Goal: Register for event/course: Sign up to attend an event or enroll in a course

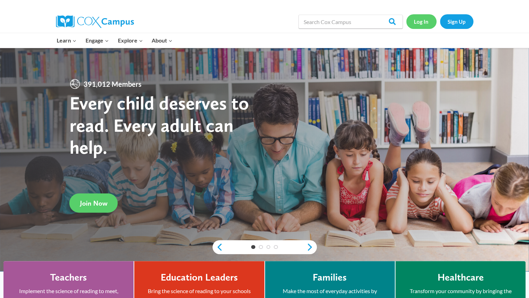
click at [428, 21] on link "Log In" at bounding box center [421, 21] width 30 height 14
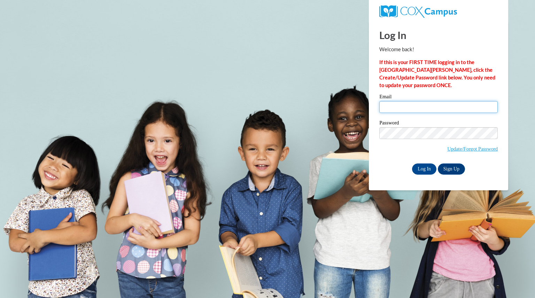
click at [410, 109] on input "Email" at bounding box center [438, 107] width 118 height 12
type input "v"
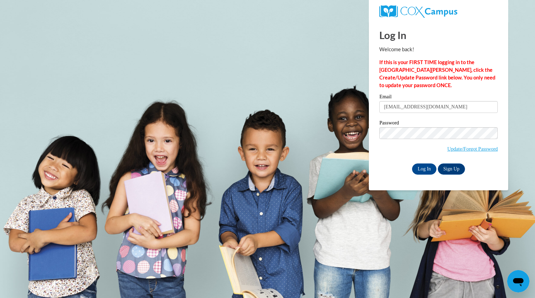
type input "[EMAIL_ADDRESS][DOMAIN_NAME]"
click at [412, 163] on input "Log In" at bounding box center [424, 168] width 24 height 11
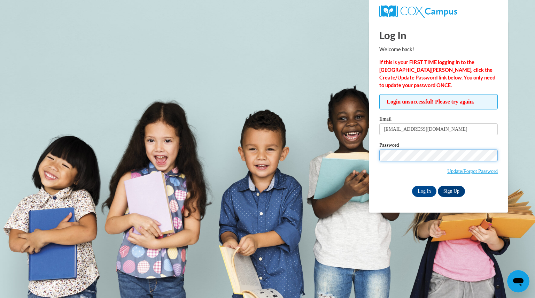
click at [412, 185] on input "Log In" at bounding box center [424, 190] width 24 height 11
drag, startPoint x: 0, startPoint y: 0, endPoint x: 479, endPoint y: 196, distance: 517.1
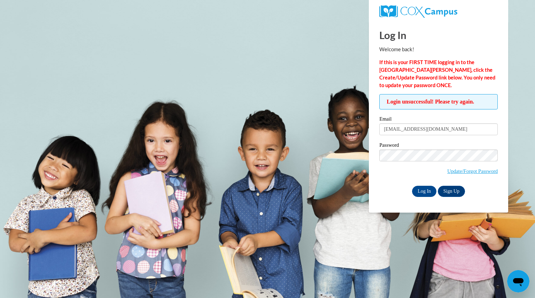
click at [479, 196] on div "Log In Welcome back! If this is your FIRST TIME logging in to the NEW Cox Campu…" at bounding box center [438, 116] width 150 height 191
click at [412, 185] on input "Log In" at bounding box center [424, 190] width 24 height 11
click at [465, 169] on link "Update/Forgot Password" at bounding box center [472, 171] width 50 height 6
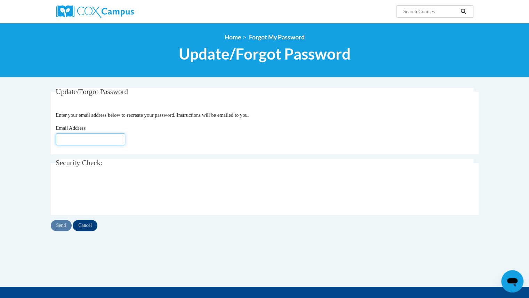
click at [97, 141] on input "Email Address" at bounding box center [91, 139] width 70 height 12
type input "osborneliam@aasd.k12.wi.us"
click at [63, 222] on input "Send" at bounding box center [61, 225] width 21 height 11
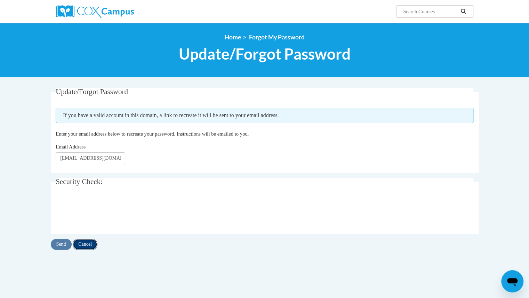
click at [86, 241] on input "Cancel" at bounding box center [85, 243] width 25 height 11
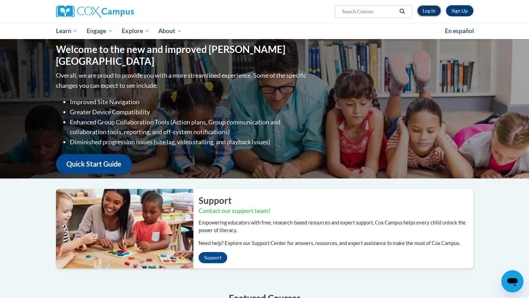
click at [430, 9] on link "Log In" at bounding box center [429, 10] width 24 height 11
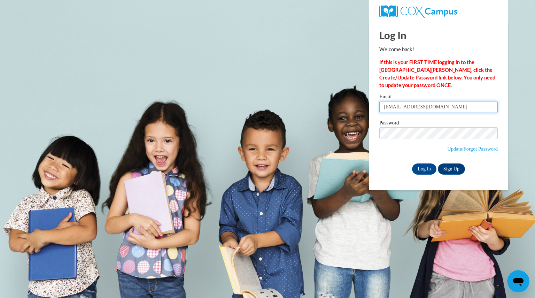
drag, startPoint x: 451, startPoint y: 107, endPoint x: 375, endPoint y: 107, distance: 75.5
click at [375, 107] on div "Please enter your email! Please enter your password! Email vosstephanie@aasd.k1…" at bounding box center [438, 134] width 129 height 80
type input "osborneliam@aasd.k12.wi.us"
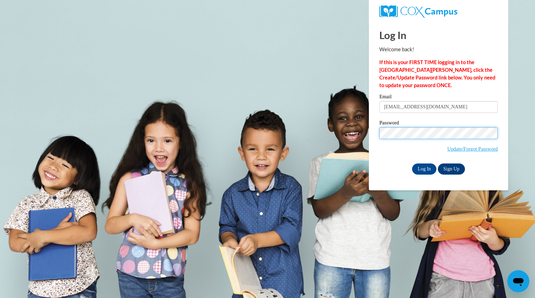
click at [370, 131] on div "Log In Welcome back! If this is your FIRST TIME logging in to the NEW Cox Campu…" at bounding box center [438, 105] width 150 height 169
click at [412, 163] on input "Log In" at bounding box center [424, 168] width 24 height 11
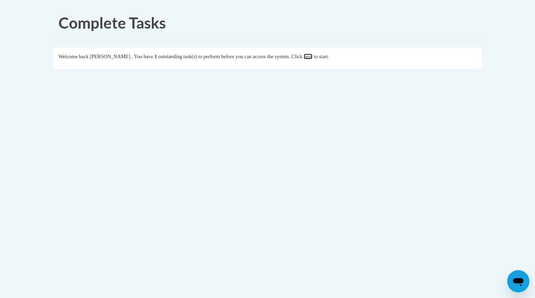
click at [312, 56] on link "here" at bounding box center [307, 57] width 9 height 6
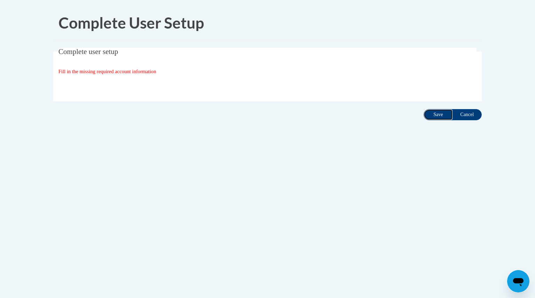
click at [440, 114] on input "Save" at bounding box center [437, 114] width 29 height 11
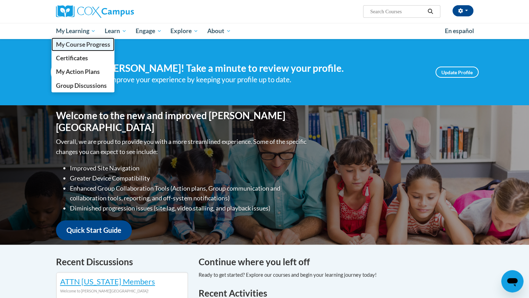
click at [81, 44] on span "My Course Progress" at bounding box center [83, 44] width 54 height 7
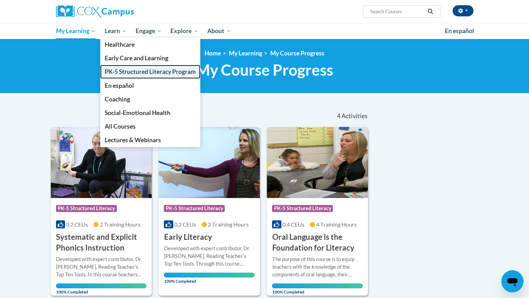
click at [128, 73] on span "PK-5 Structured Literacy Program" at bounding box center [150, 71] width 91 height 7
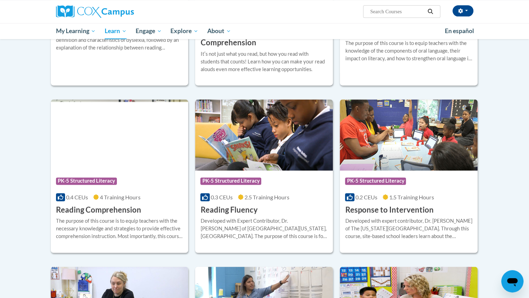
scroll to position [522, 0]
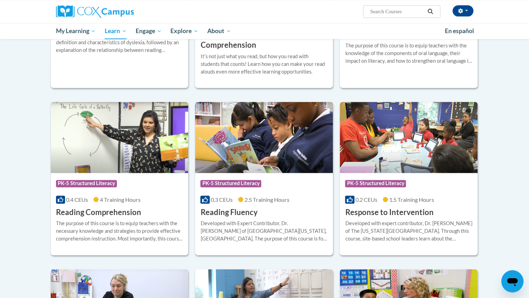
click at [240, 209] on h3 "Reading Fluency" at bounding box center [228, 212] width 57 height 11
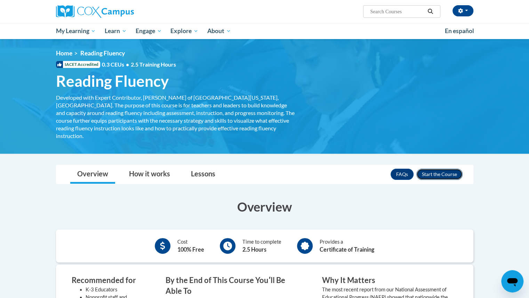
click at [442, 168] on button "Enroll" at bounding box center [440, 173] width 46 height 11
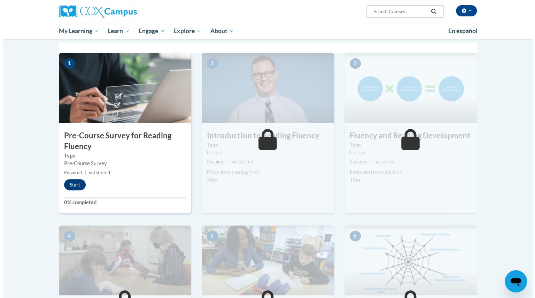
scroll to position [140, 0]
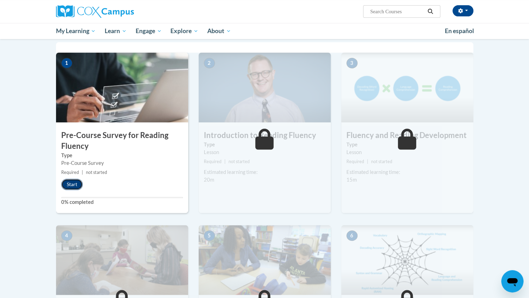
click at [74, 181] on button "Start" at bounding box center [72, 184] width 22 height 11
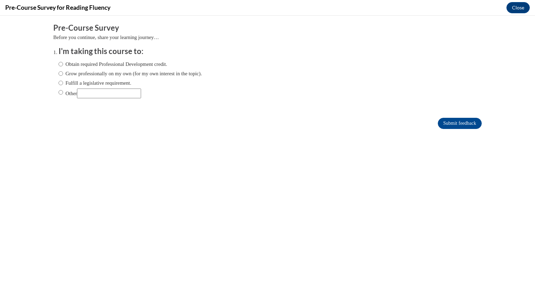
scroll to position [0, 0]
click at [58, 65] on input "Obtain required Professional Development credit." at bounding box center [60, 64] width 5 height 8
radio input "true"
click at [449, 122] on input "Submit feedback" at bounding box center [459, 123] width 44 height 11
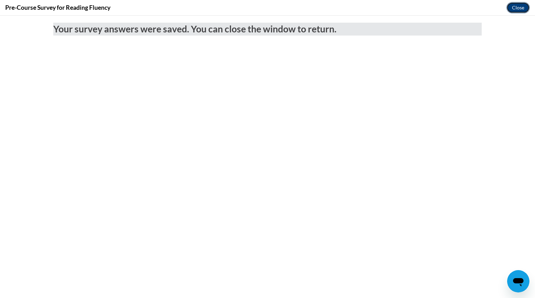
click at [518, 5] on button "Close" at bounding box center [517, 7] width 23 height 11
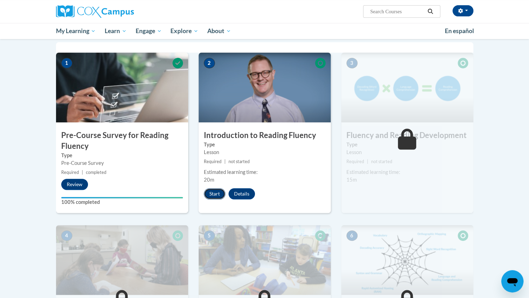
click at [212, 191] on button "Start" at bounding box center [215, 193] width 22 height 11
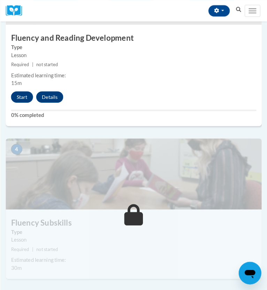
scroll to position [560, 0]
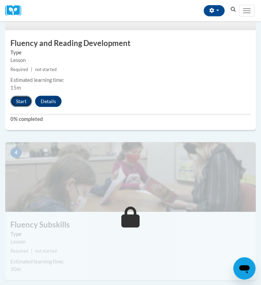
click at [22, 100] on button "Start" at bounding box center [21, 101] width 22 height 11
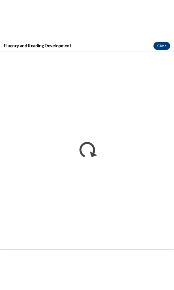
scroll to position [571, 0]
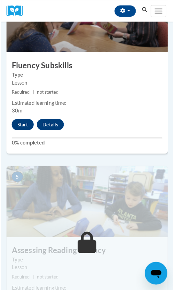
scroll to position [732, 0]
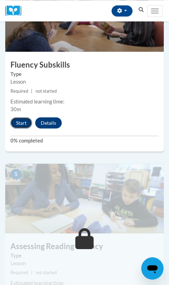
click at [19, 121] on button "Start" at bounding box center [21, 122] width 22 height 11
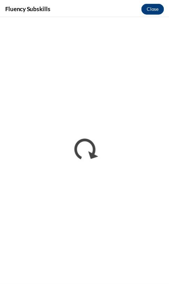
scroll to position [0, 0]
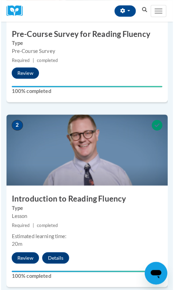
scroll to position [239, 0]
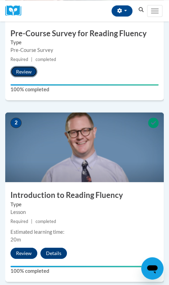
click at [28, 69] on button "Review" at bounding box center [23, 71] width 27 height 11
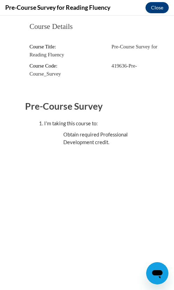
scroll to position [0, 0]
click at [63, 131] on li "I'm taking this course to: Obtain required Professional Development credit." at bounding box center [100, 133] width 113 height 26
click at [56, 135] on ul "Obtain required Professional Development credit." at bounding box center [100, 138] width 103 height 15
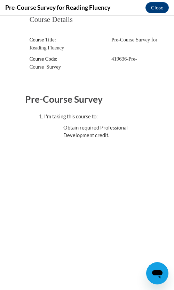
click at [40, 132] on ol "I'm taking this course to: Obtain required Professional Development credit." at bounding box center [93, 126] width 127 height 26
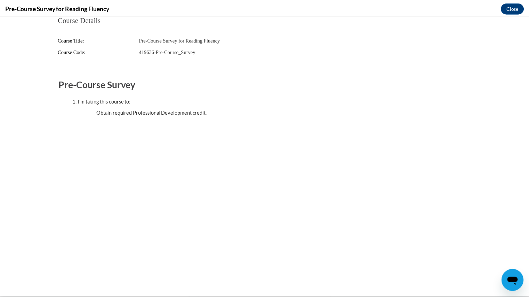
scroll to position [0, 0]
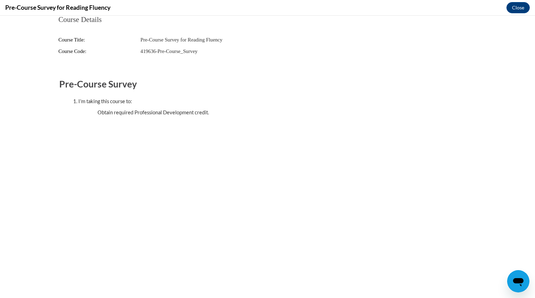
click at [85, 92] on div "Pre-Course Survey I'm taking this course to: Obtain required Professional Devel…" at bounding box center [267, 97] width 416 height 39
click at [168, 6] on button "Close" at bounding box center [517, 7] width 23 height 11
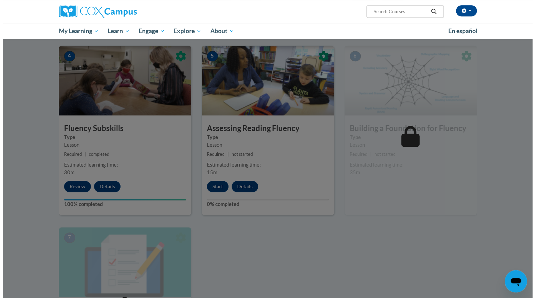
scroll to position [329, 0]
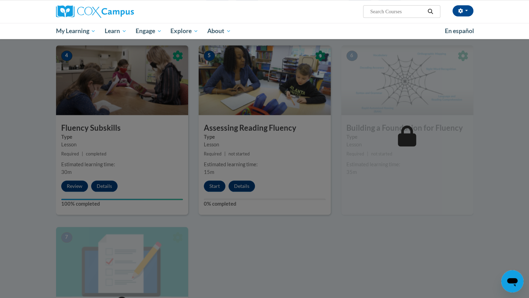
click at [168, 185] on div at bounding box center [264, 149] width 529 height 298
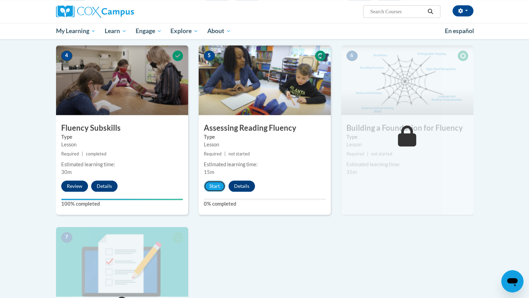
click at [168, 185] on button "Start" at bounding box center [215, 185] width 22 height 11
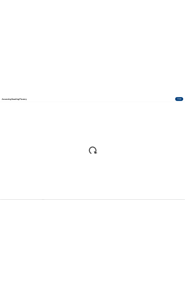
scroll to position [0, 0]
